Goal: Task Accomplishment & Management: Manage account settings

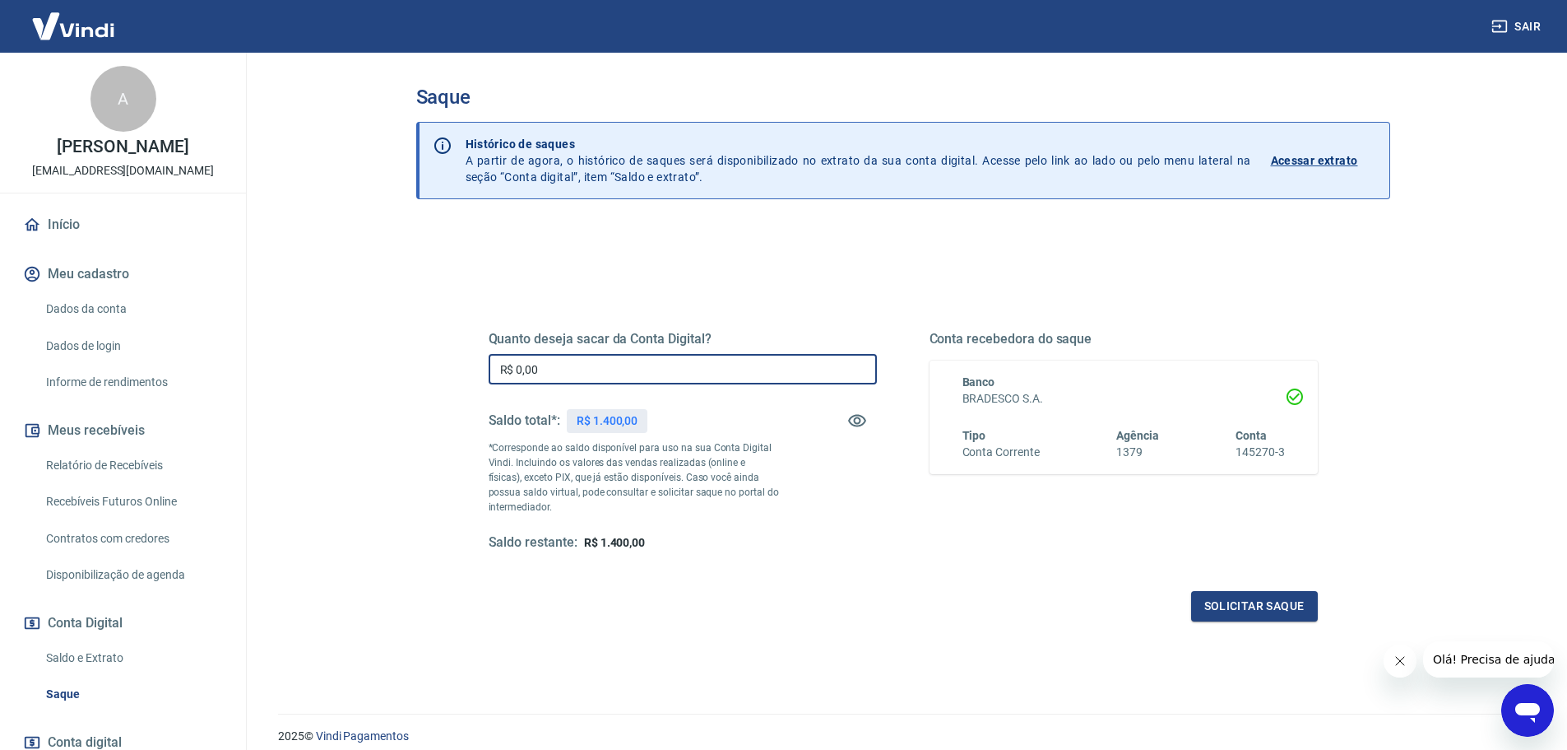
click at [631, 369] on input "R$ 0,00" at bounding box center [683, 369] width 388 height 30
type input "R$ 1.400,00"
click at [1263, 607] on button "Solicitar saque" at bounding box center [1254, 606] width 127 height 30
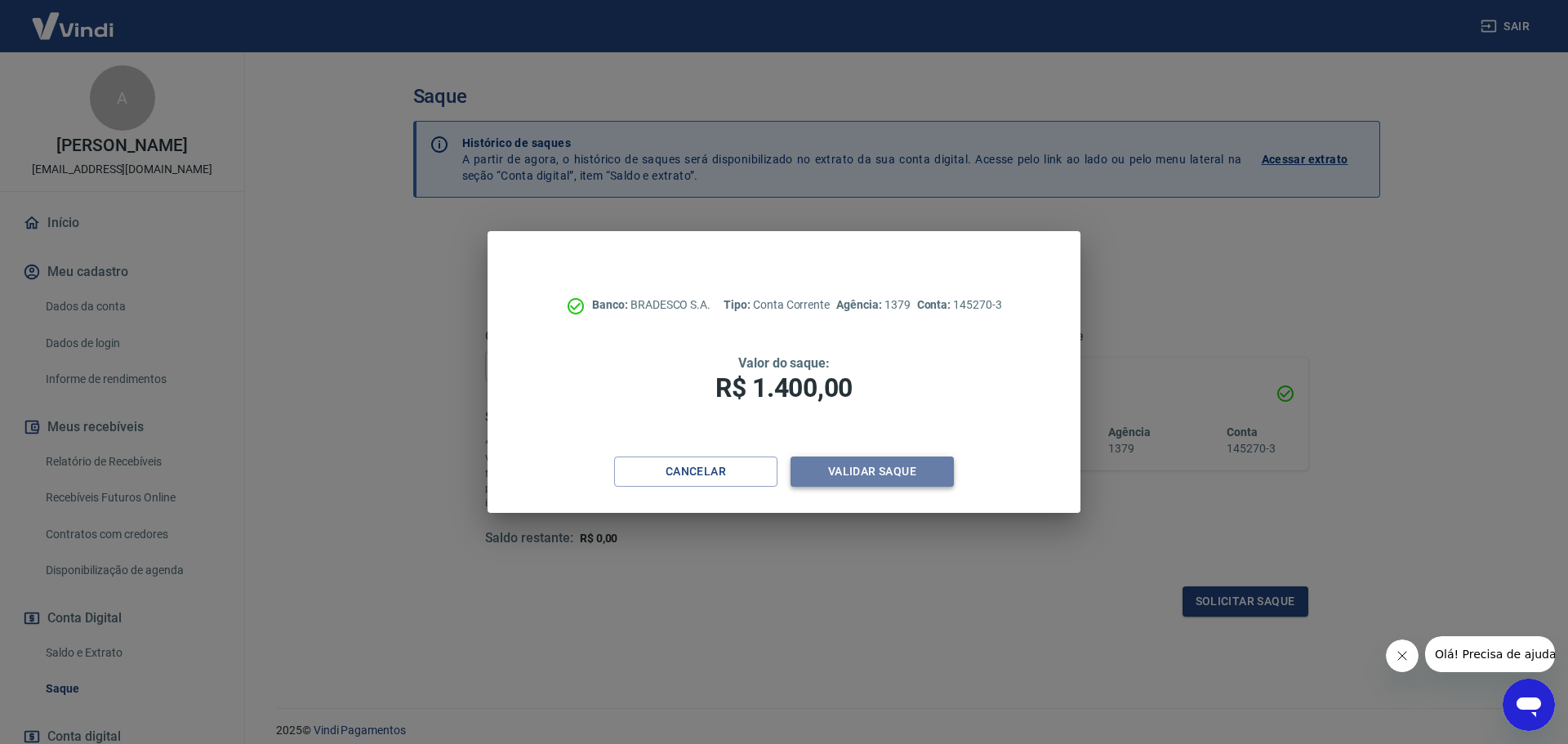
click at [897, 476] on button "Validar saque" at bounding box center [871, 471] width 164 height 30
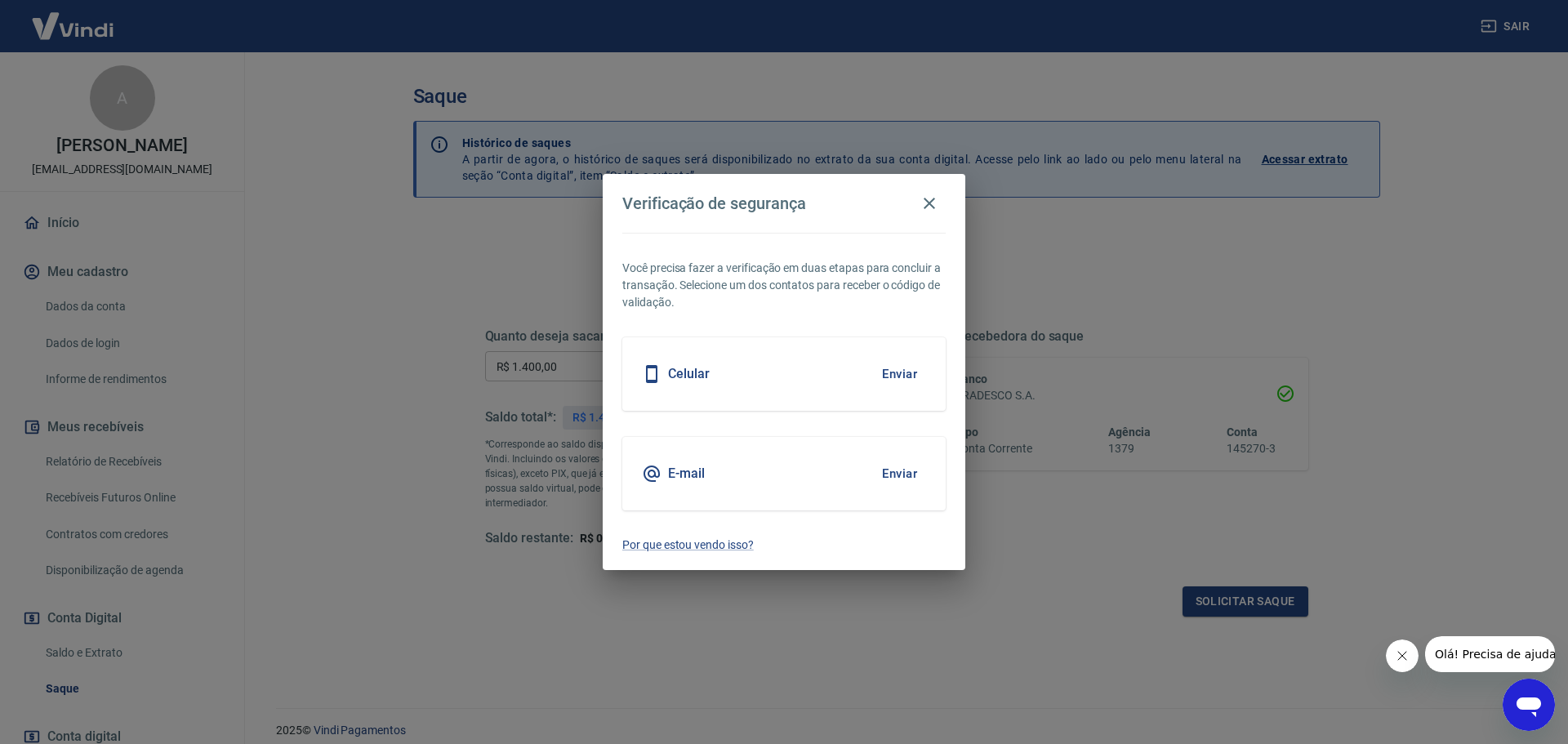
click at [854, 385] on div "Celular Enviar" at bounding box center [784, 374] width 324 height 73
click at [905, 371] on button "Enviar" at bounding box center [899, 374] width 53 height 35
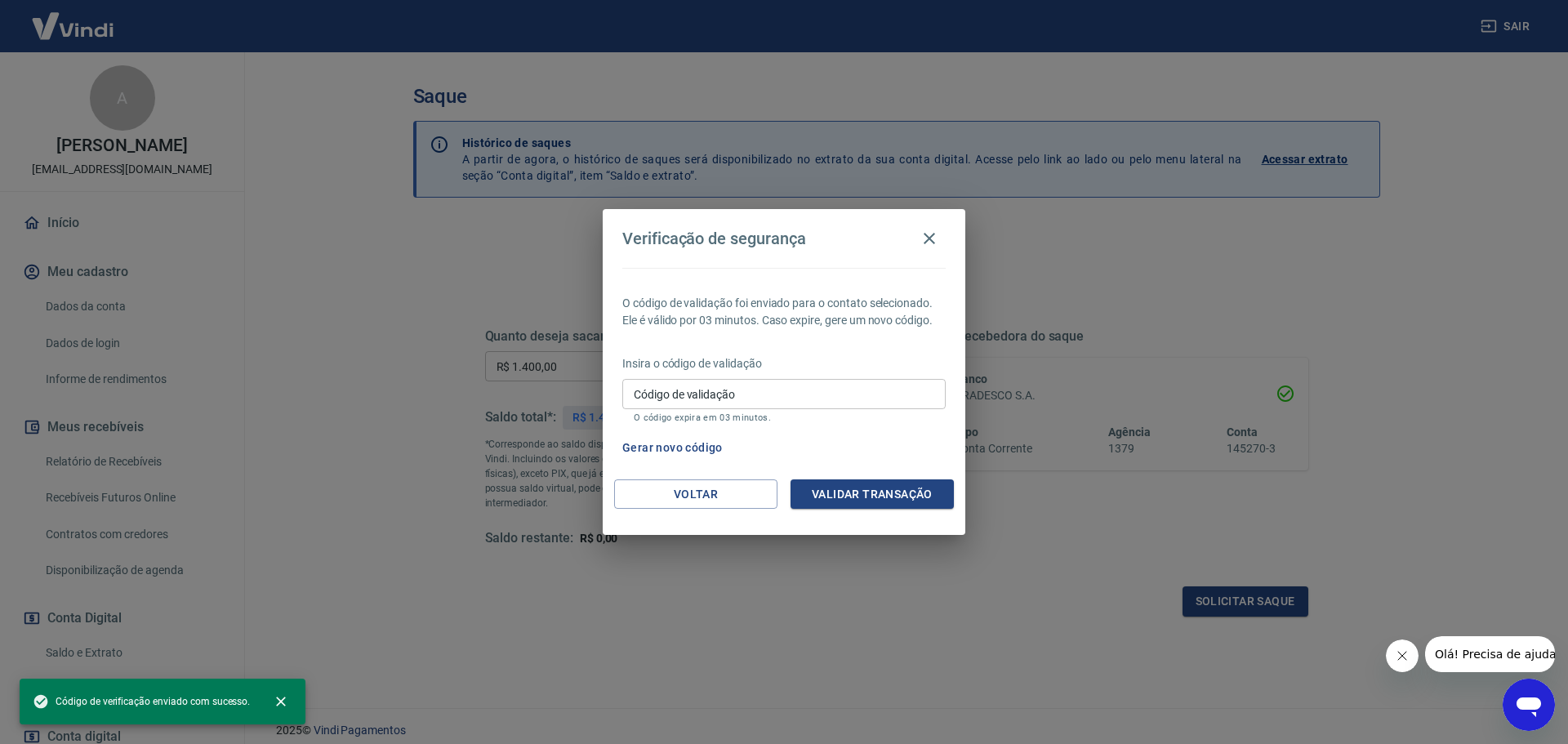
click at [865, 398] on input "Código de validação" at bounding box center [784, 394] width 324 height 30
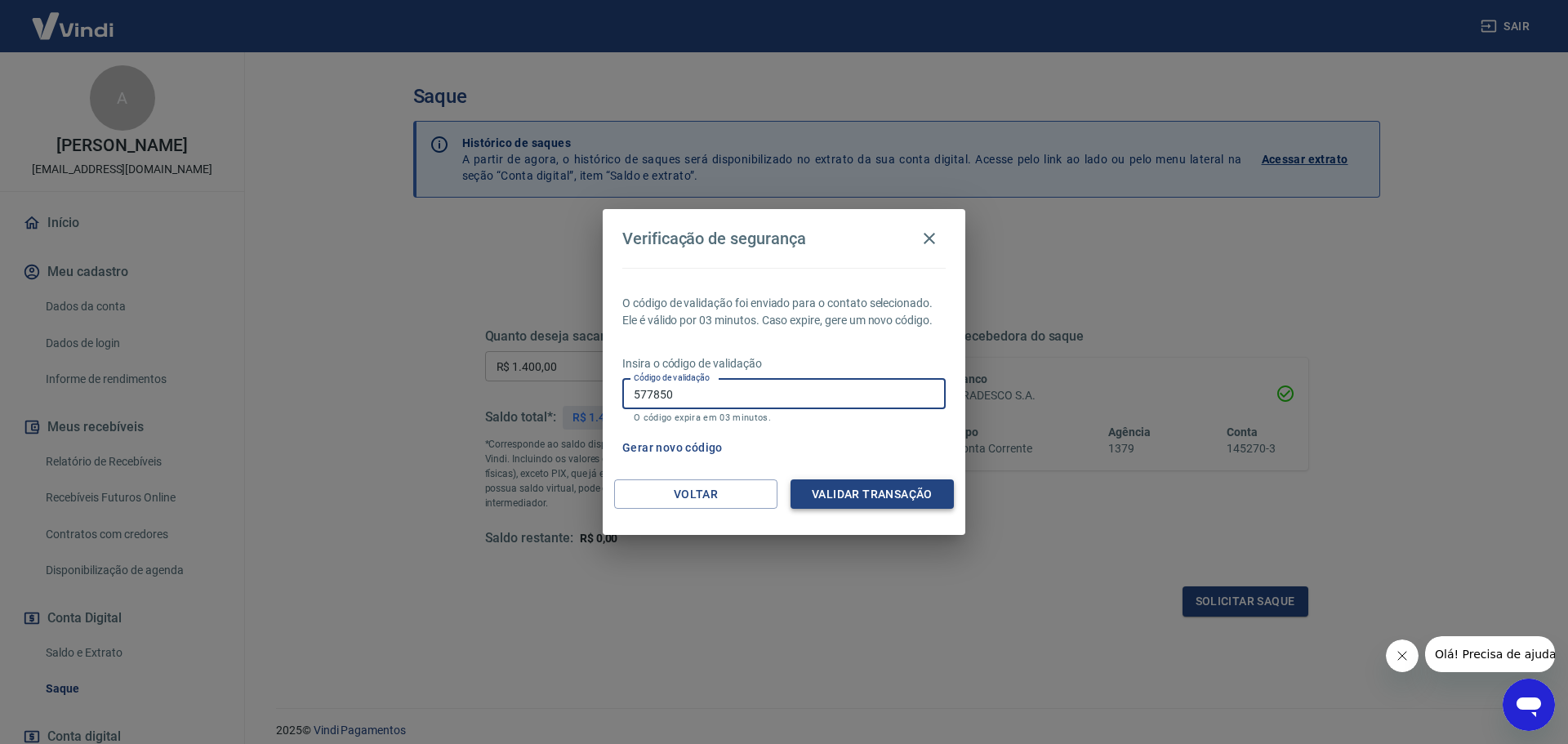
type input "577850"
click at [896, 483] on button "Validar transação" at bounding box center [871, 494] width 164 height 30
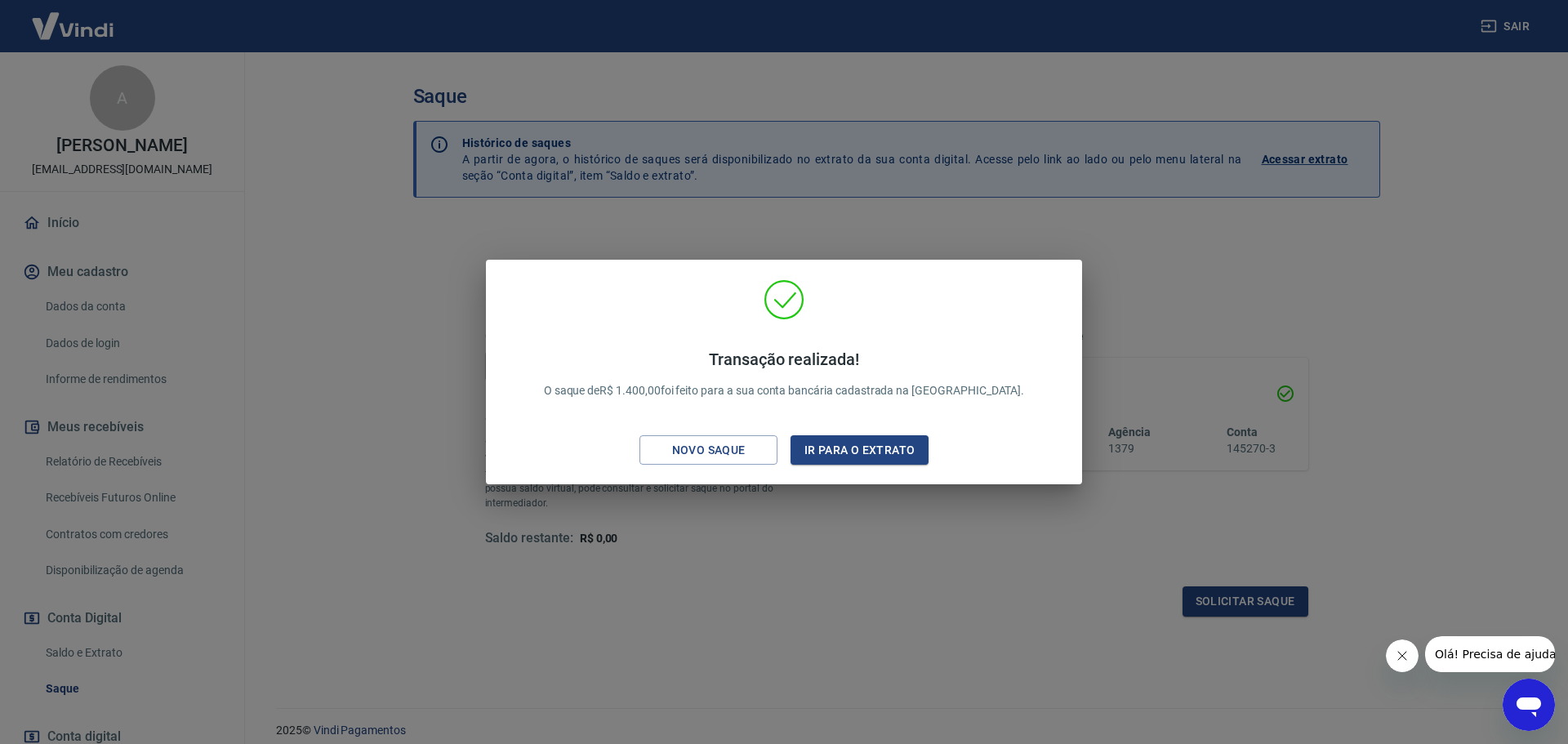
click at [730, 545] on div "Transação realizada! O saque de R$ 1.400,00 foi feito para a sua conta bancária…" at bounding box center [784, 372] width 1568 height 744
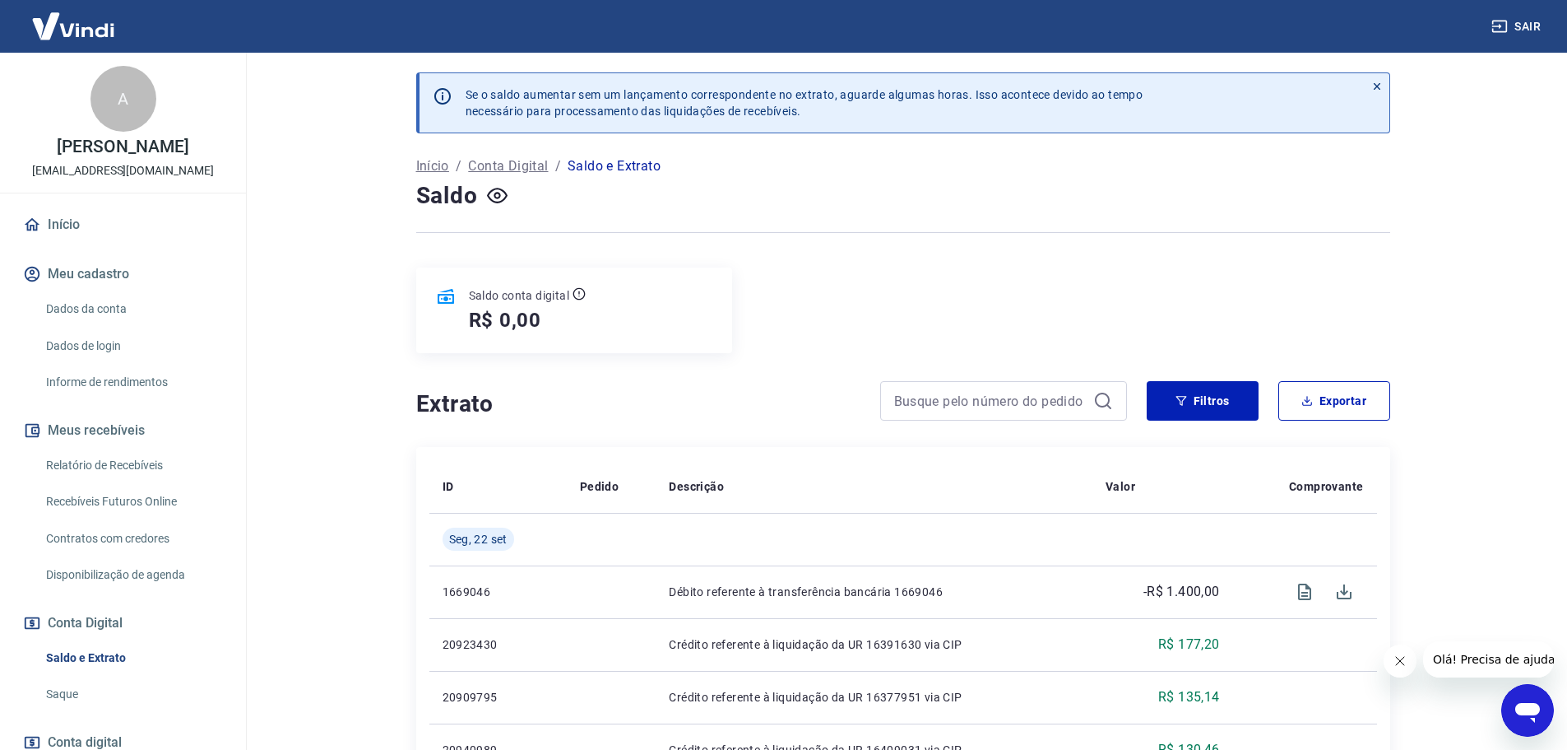
click at [1375, 84] on icon at bounding box center [1376, 86] width 7 height 7
